Goal: Transaction & Acquisition: Subscribe to service/newsletter

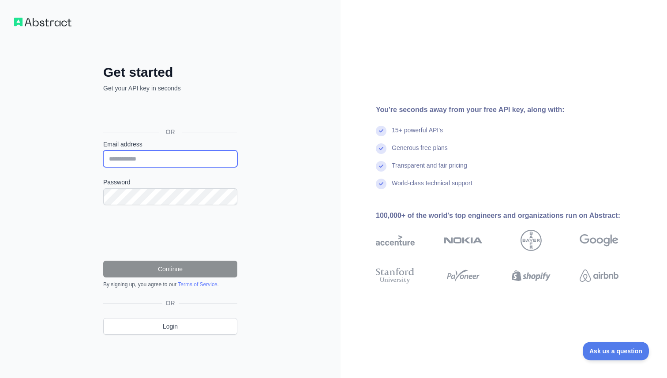
click at [124, 157] on input "Email address" at bounding box center [170, 158] width 134 height 17
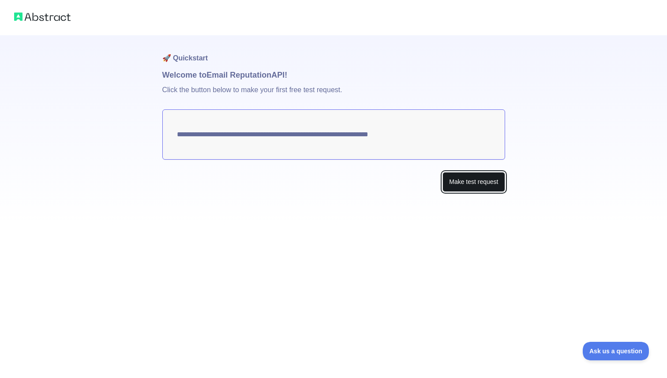
click at [460, 182] on button "Make test request" at bounding box center [473, 182] width 62 height 20
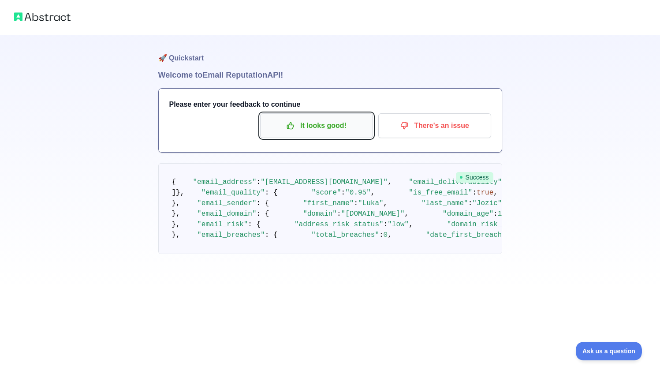
click at [333, 128] on p "It looks good!" at bounding box center [317, 125] width 100 height 15
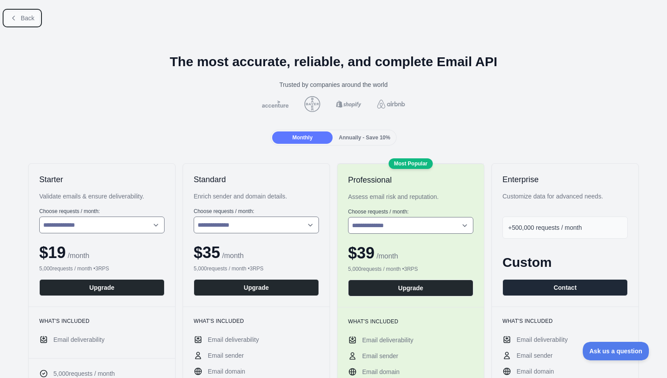
click at [21, 22] on button "Back" at bounding box center [22, 18] width 36 height 15
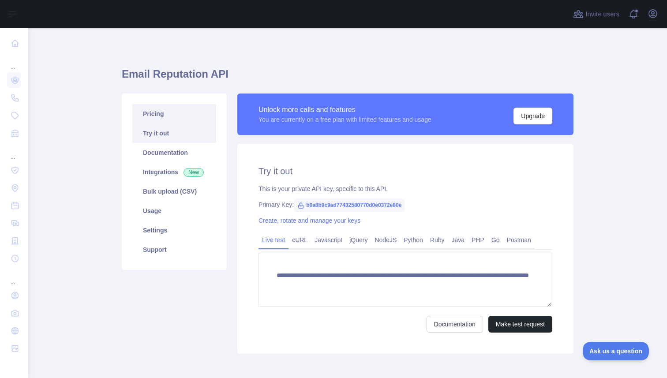
click at [152, 111] on link "Pricing" at bounding box center [174, 113] width 84 height 19
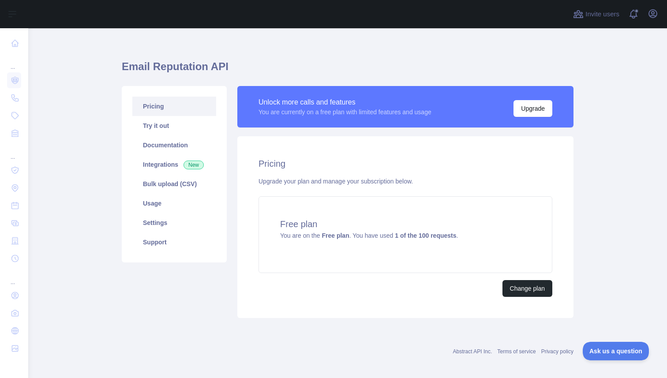
scroll to position [13, 0]
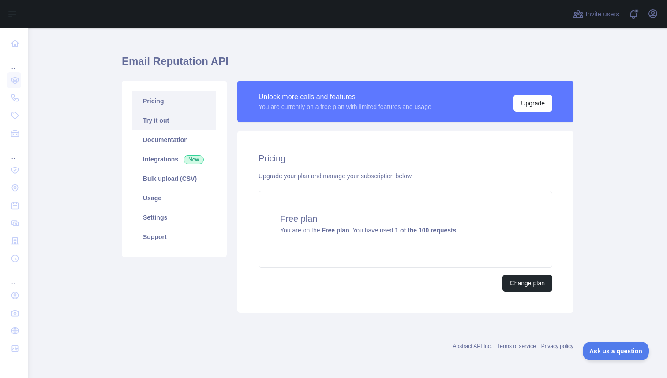
click at [170, 118] on link "Try it out" at bounding box center [174, 120] width 84 height 19
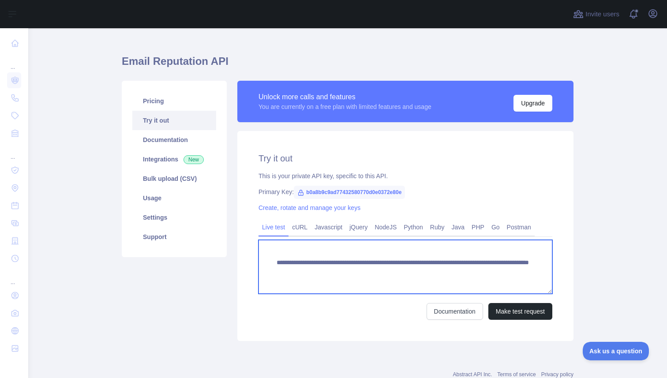
drag, startPoint x: 517, startPoint y: 273, endPoint x: 271, endPoint y: 265, distance: 246.3
click at [271, 265] on textarea "**********" at bounding box center [405, 267] width 294 height 54
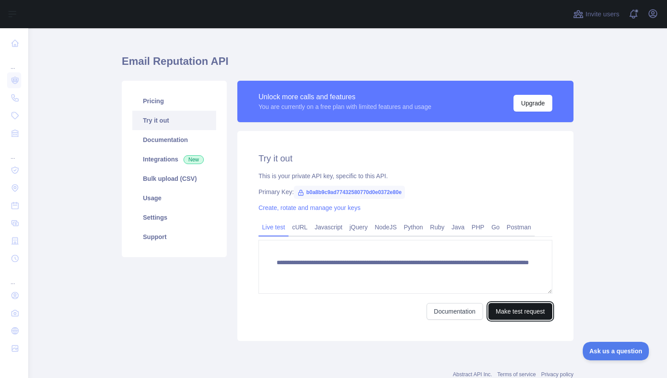
click at [506, 311] on button "Make test request" at bounding box center [520, 311] width 64 height 17
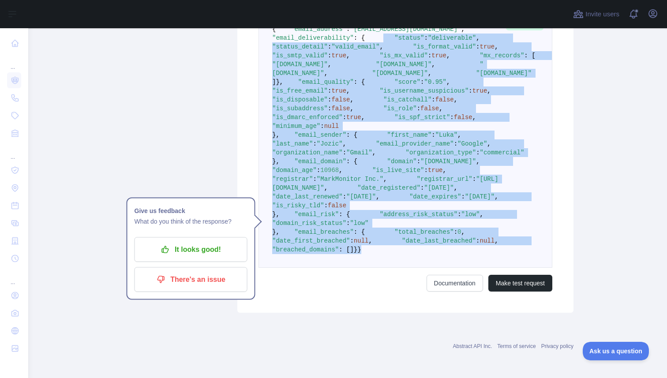
scroll to position [176, 0]
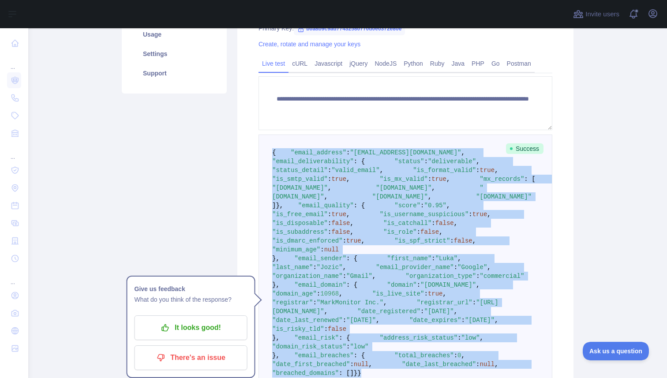
drag, startPoint x: 285, startPoint y: 251, endPoint x: 267, endPoint y: 154, distance: 98.6
click at [267, 154] on pre "{ "email_address" : "[EMAIL_ADDRESS][DOMAIN_NAME]" , "email_deliverability" : {…" at bounding box center [405, 263] width 294 height 257
copy code "{ "email_address" : "[EMAIL_ADDRESS][DOMAIN_NAME]" , "email_deliverability" : {…"
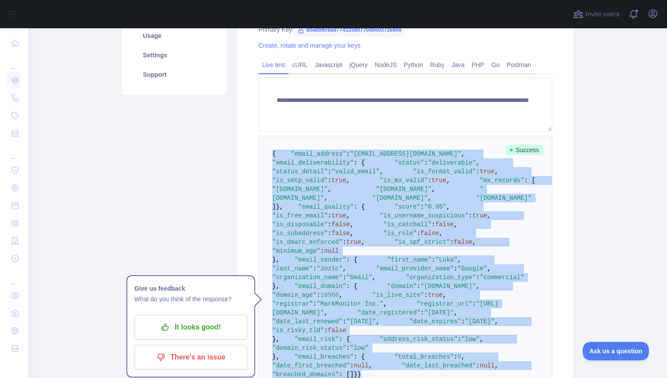
scroll to position [175, 0]
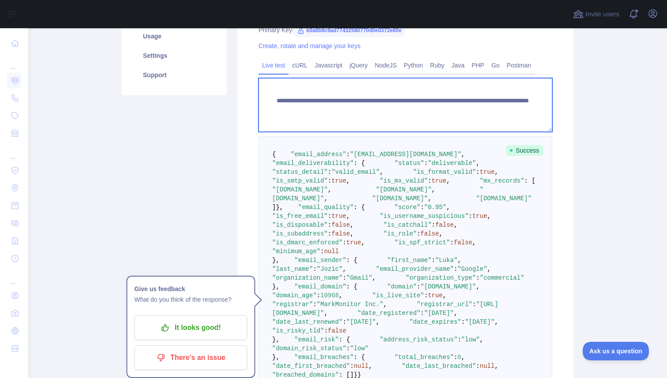
drag, startPoint x: 513, startPoint y: 111, endPoint x: 269, endPoint y: 98, distance: 244.7
click at [269, 98] on textarea "**********" at bounding box center [405, 105] width 294 height 54
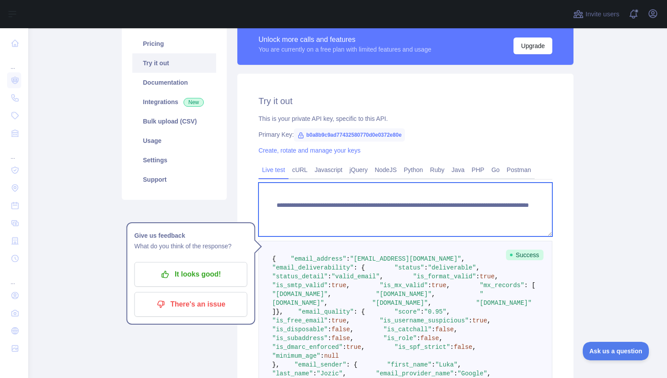
scroll to position [0, 0]
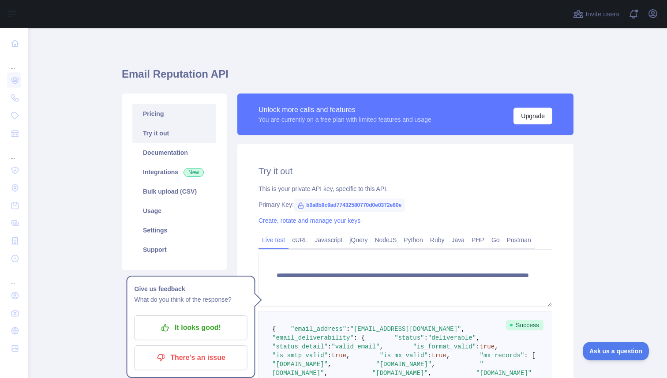
click at [163, 115] on link "Pricing" at bounding box center [174, 113] width 84 height 19
